Goal: Information Seeking & Learning: Learn about a topic

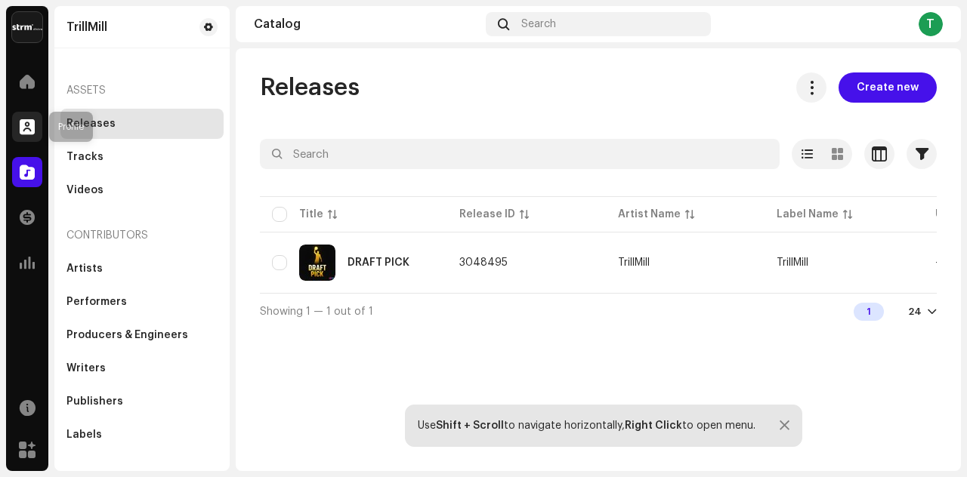
click at [27, 133] on span at bounding box center [27, 127] width 15 height 12
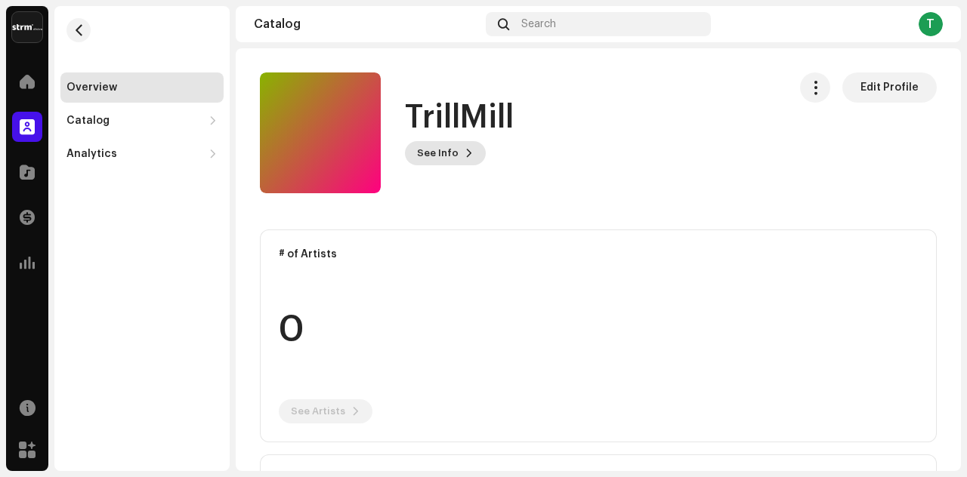
click at [455, 158] on span "See Info" at bounding box center [438, 153] width 42 height 30
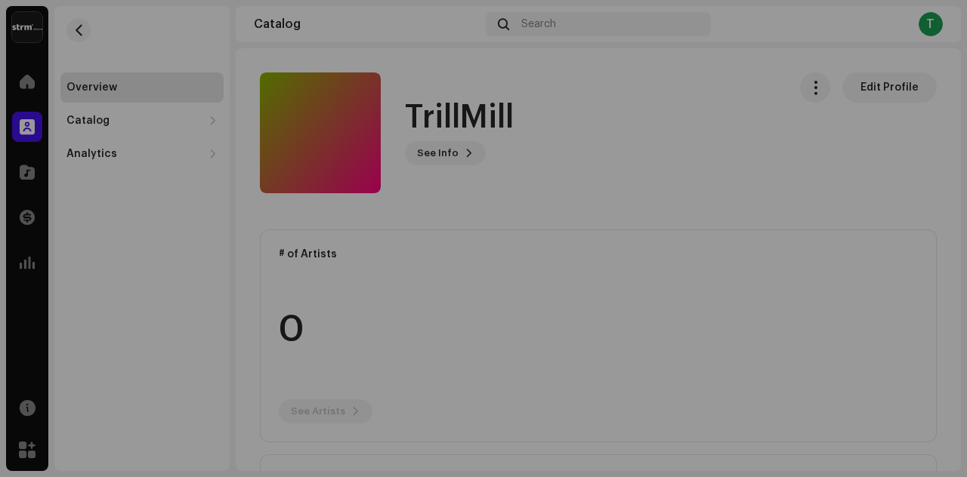
click at [585, 117] on div "TrillMill 1062305 Description —" at bounding box center [483, 238] width 967 height 477
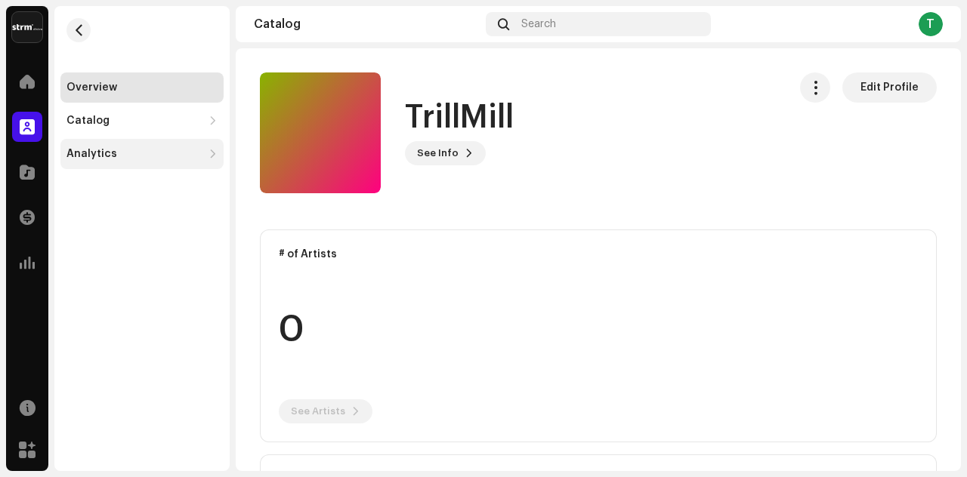
click at [116, 148] on div "Analytics" at bounding box center [134, 154] width 136 height 12
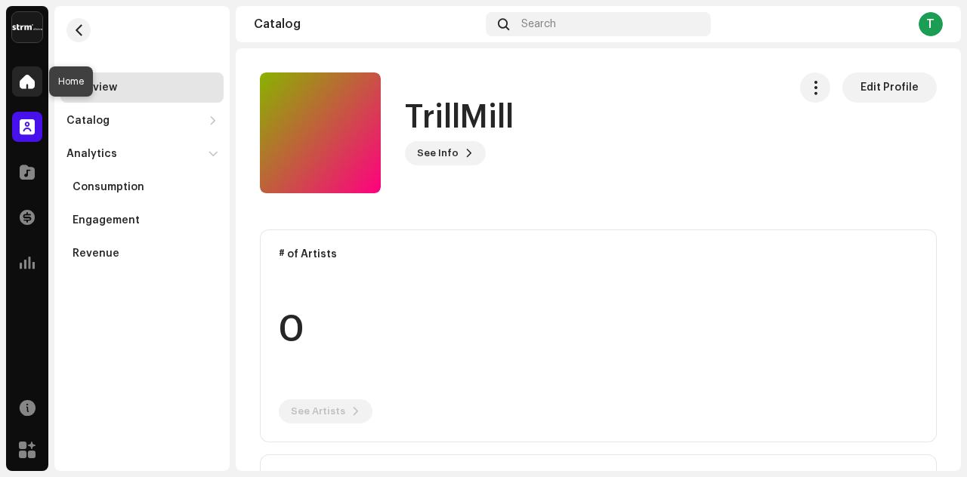
click at [27, 72] on div at bounding box center [27, 81] width 30 height 30
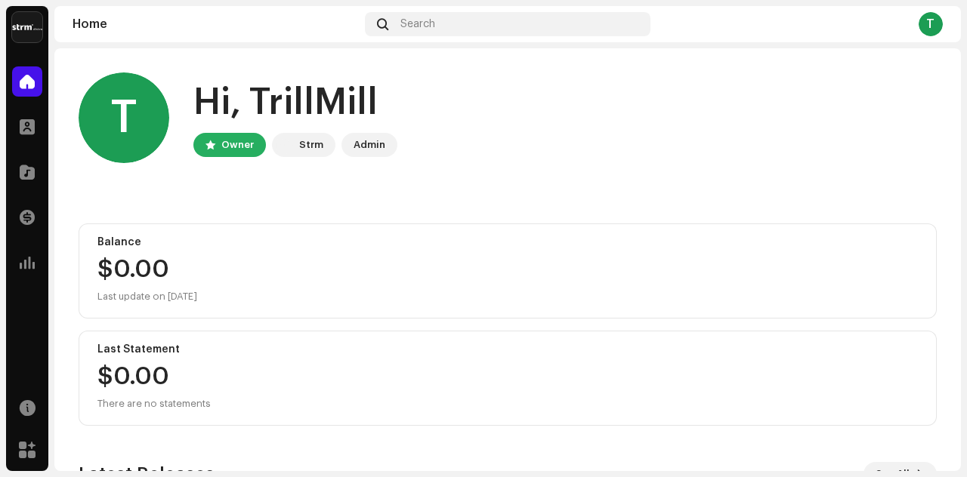
click at [314, 141] on div "Strm" at bounding box center [311, 145] width 24 height 18
click at [313, 150] on div "Strm" at bounding box center [311, 145] width 24 height 18
click at [360, 147] on div "Admin" at bounding box center [369, 145] width 32 height 18
click at [29, 223] on span at bounding box center [27, 217] width 15 height 12
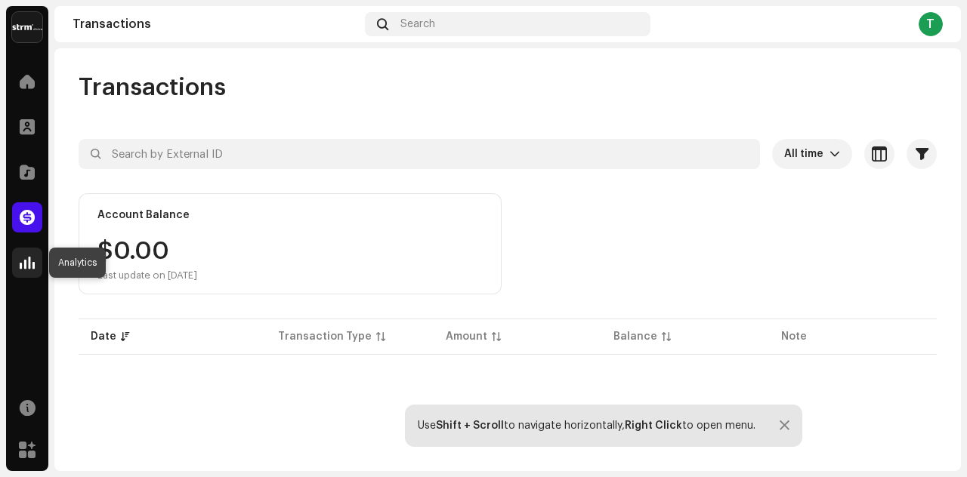
click at [22, 262] on span at bounding box center [27, 263] width 15 height 12
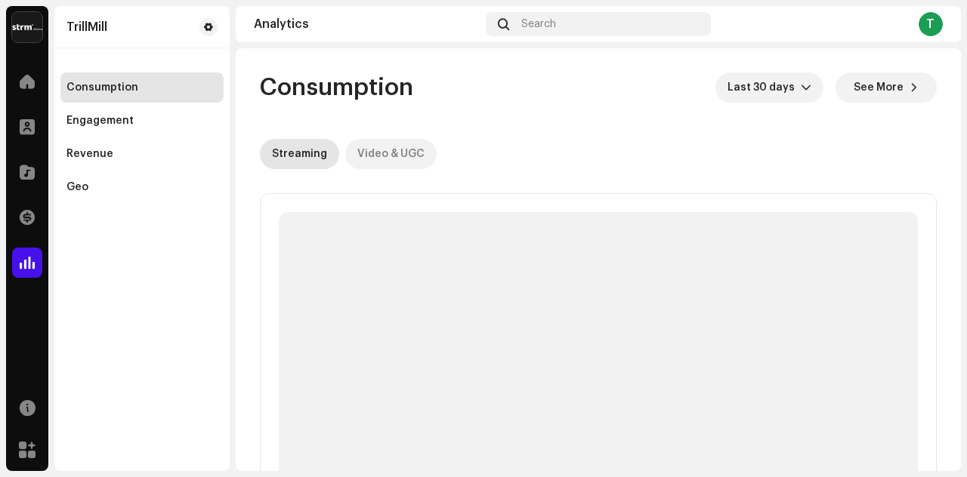
click at [369, 157] on div "Video & UGC" at bounding box center [390, 154] width 67 height 30
click at [289, 156] on div "Streaming" at bounding box center [299, 154] width 55 height 30
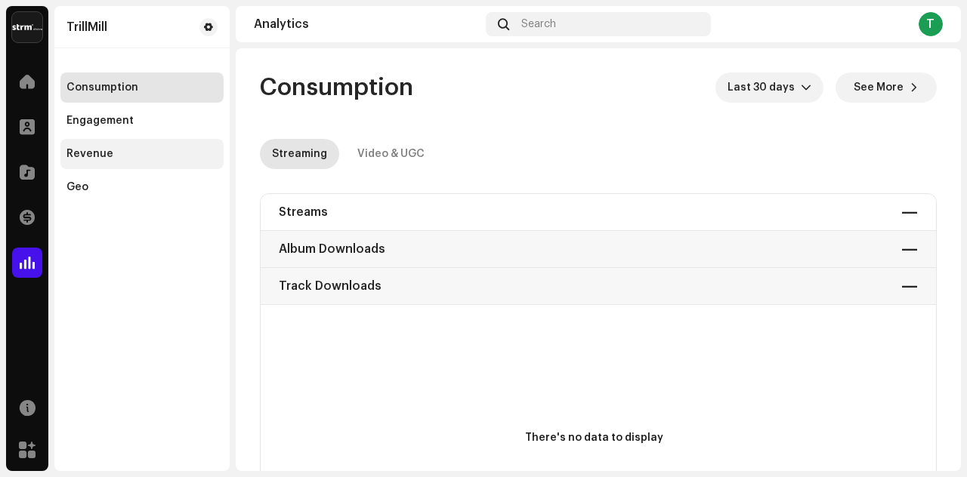
click at [171, 157] on div "Revenue" at bounding box center [141, 154] width 151 height 12
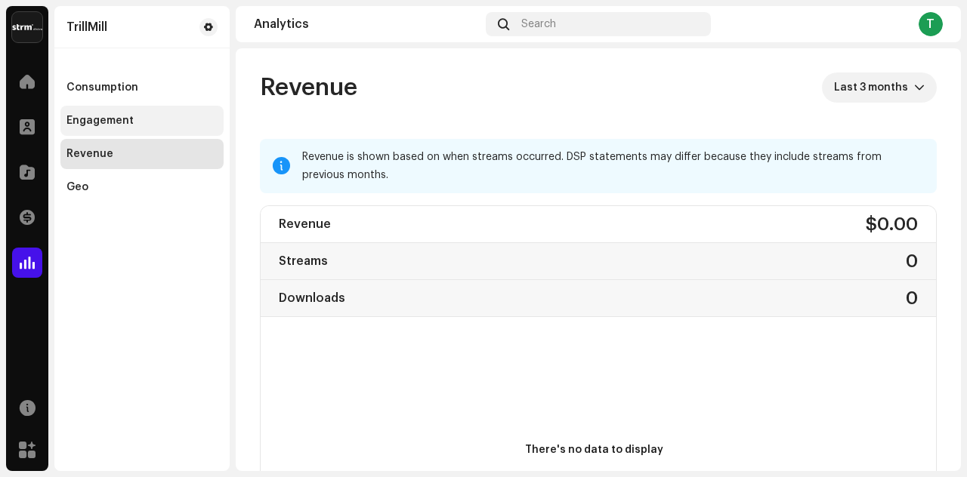
click at [146, 118] on div "Engagement" at bounding box center [141, 121] width 151 height 12
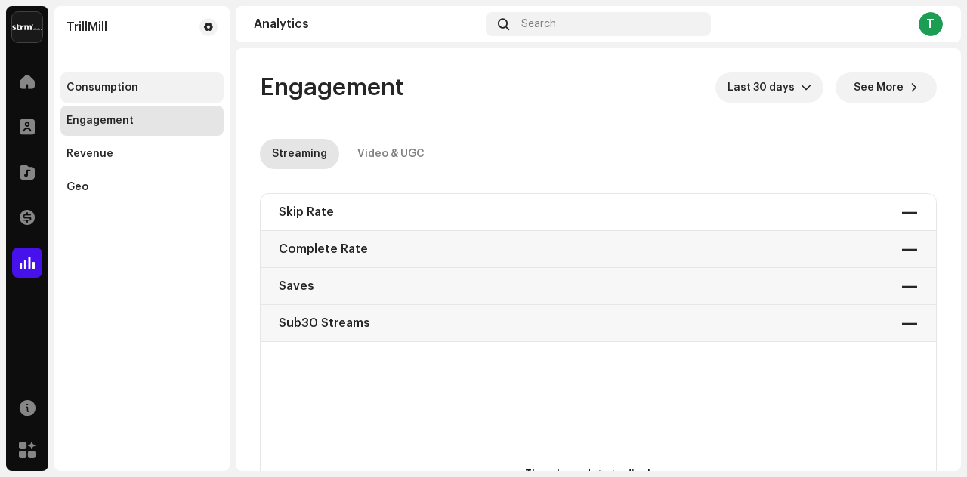
click at [133, 86] on div "Consumption" at bounding box center [102, 88] width 72 height 12
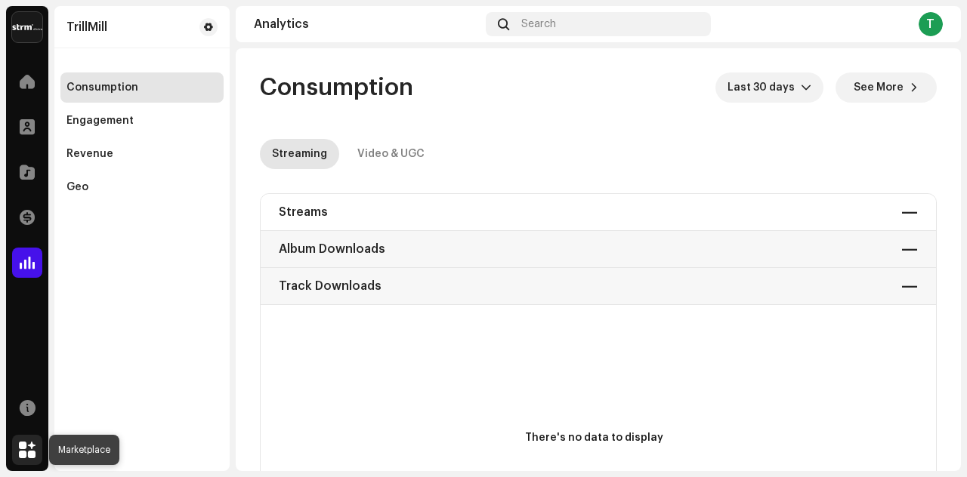
click at [22, 447] on span at bounding box center [27, 450] width 17 height 12
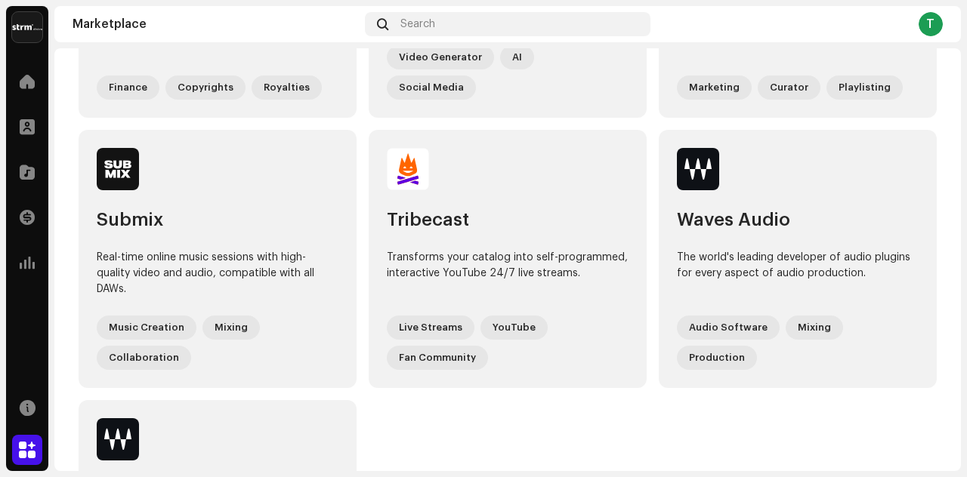
scroll to position [1371, 0]
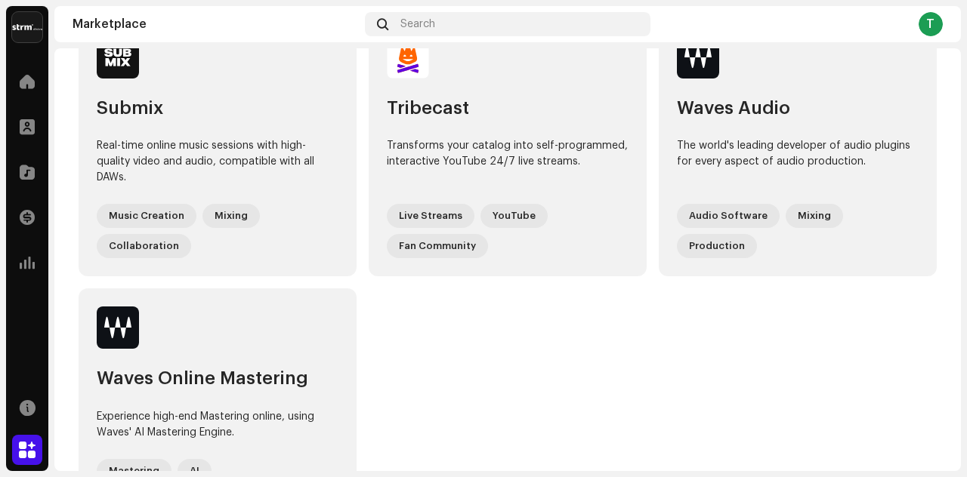
click at [23, 27] on img at bounding box center [27, 27] width 30 height 30
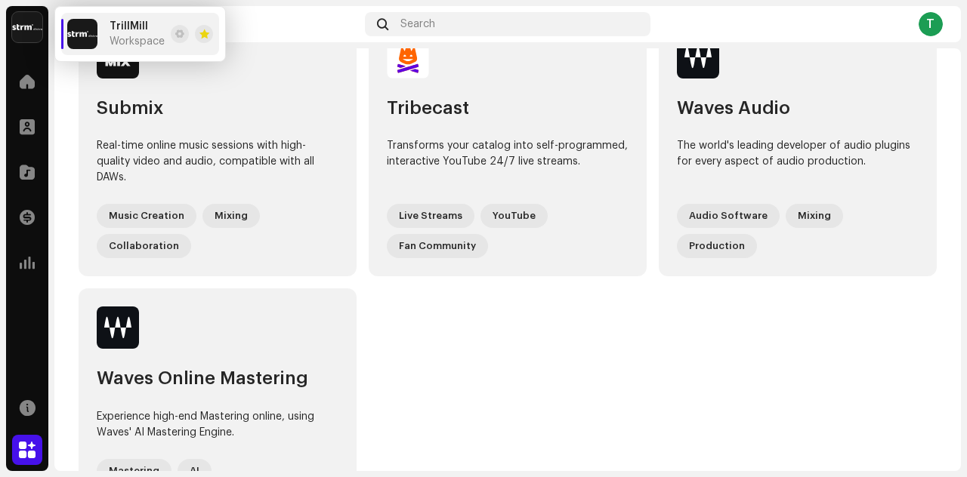
click at [122, 39] on span "Workspace" at bounding box center [137, 41] width 55 height 12
click at [53, 83] on div "TrillMill Home Profile Catalog Transactions Analytics Resources Marketplace Tri…" at bounding box center [483, 238] width 967 height 477
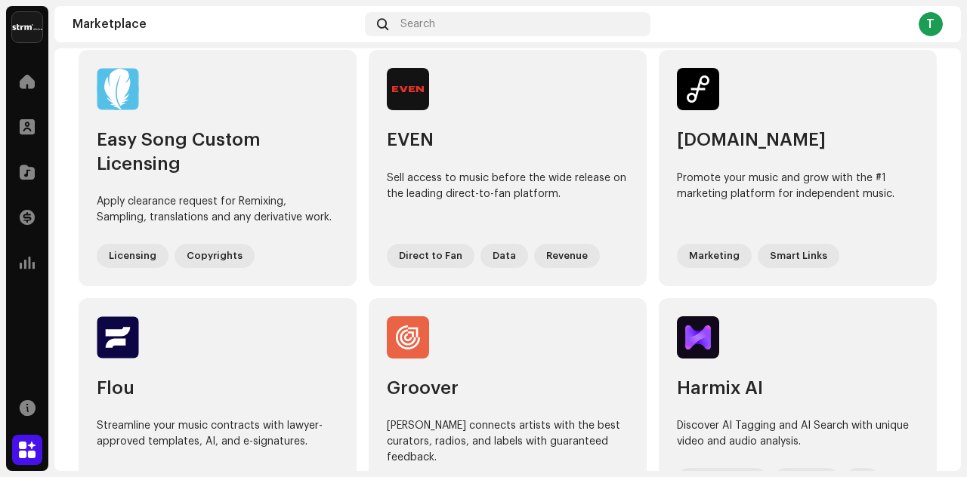
scroll to position [0, 0]
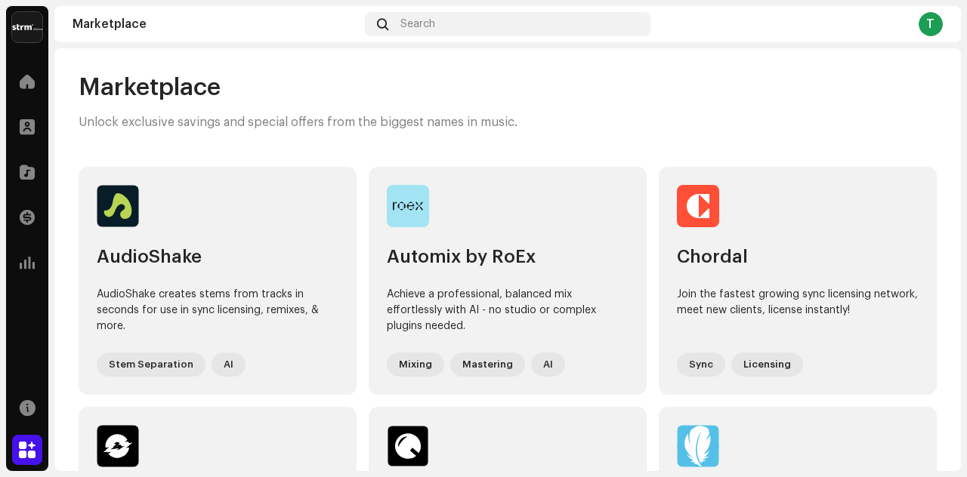
click at [91, 20] on div "Marketplace" at bounding box center [216, 24] width 286 height 12
click at [930, 18] on div "T" at bounding box center [930, 24] width 24 height 24
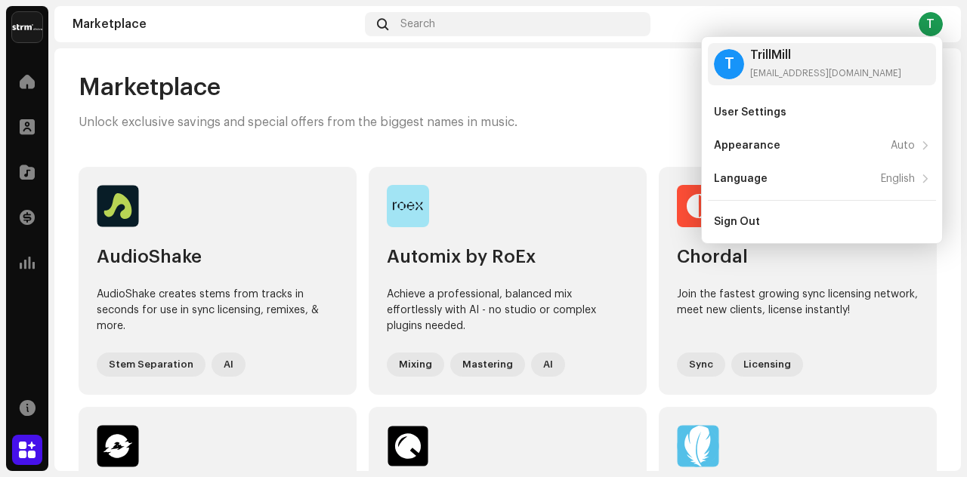
click at [930, 19] on div "T" at bounding box center [930, 24] width 24 height 24
